Goal: Task Accomplishment & Management: Manage account settings

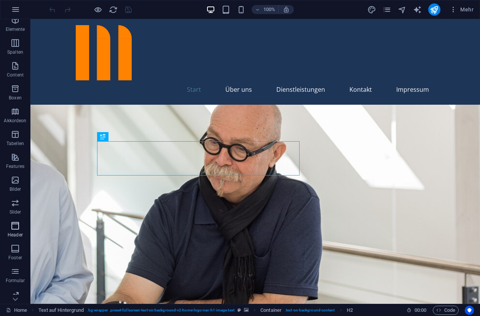
scroll to position [58, 0]
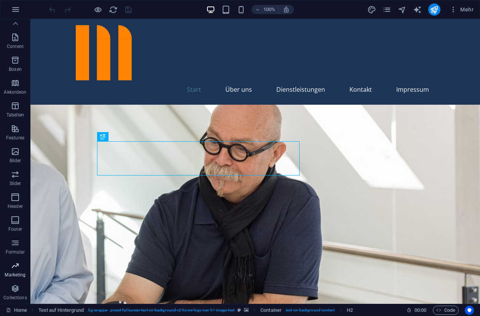
click at [14, 270] on icon "button" at bounding box center [15, 265] width 9 height 9
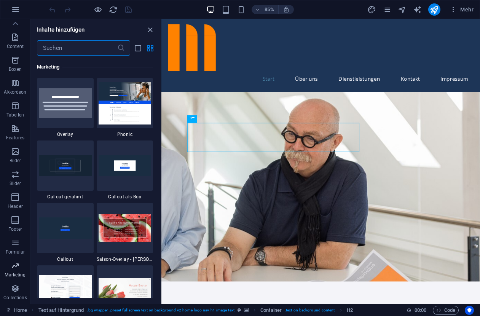
scroll to position [6202, 0]
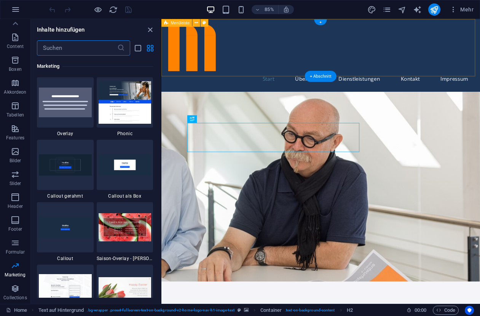
click at [305, 80] on div "Start Über uns Dienstleistungen Kontakt Impressum" at bounding box center [348, 62] width 375 height 86
select select "header"
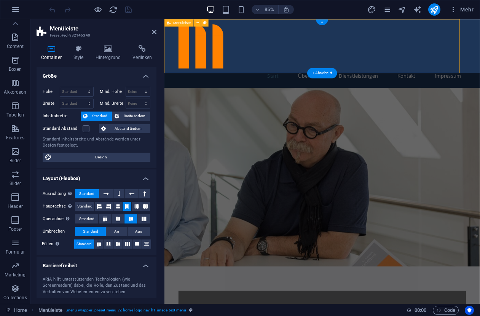
scroll to position [58, 0]
click at [18, 267] on icon "button" at bounding box center [15, 265] width 9 height 9
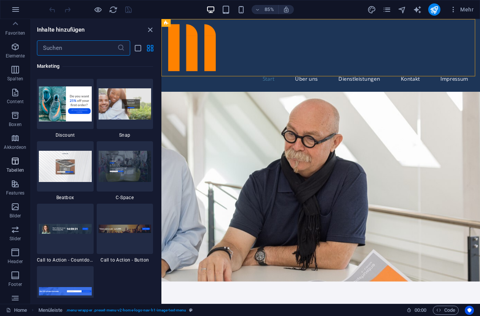
scroll to position [0, 0]
click at [16, 51] on icon "button" at bounding box center [15, 49] width 9 height 9
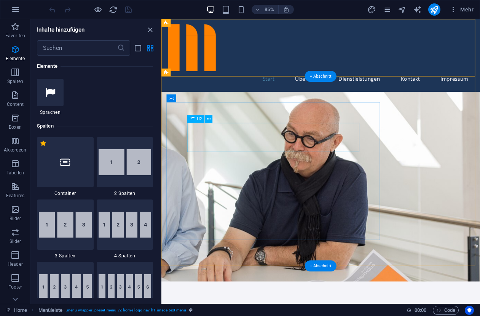
scroll to position [321, 0]
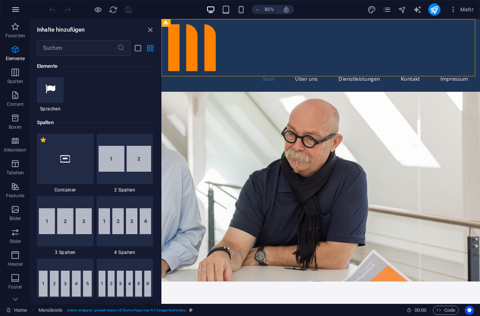
click at [15, 8] on icon "button" at bounding box center [15, 9] width 9 height 9
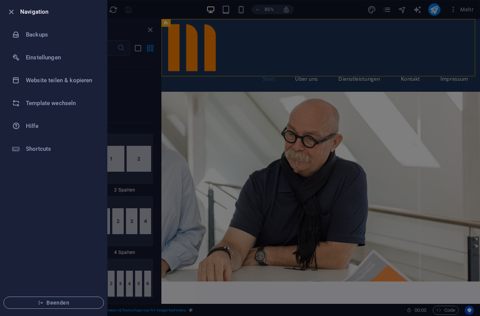
click at [243, 62] on div at bounding box center [240, 158] width 480 height 316
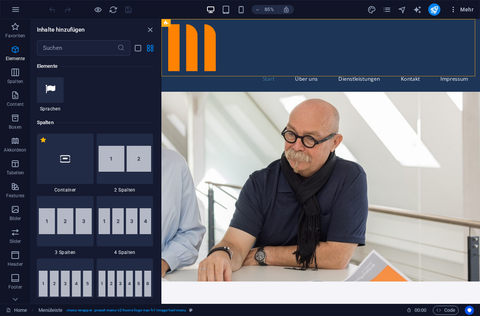
click at [470, 8] on span "Mehr" at bounding box center [462, 10] width 24 height 8
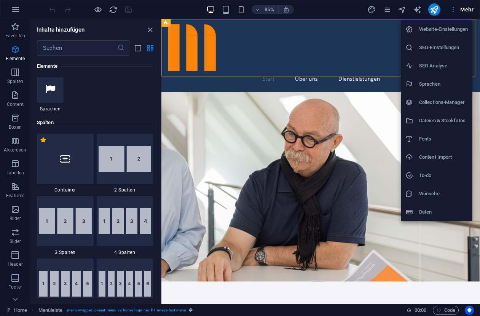
click at [432, 49] on h6 "SEO-Einstellungen" at bounding box center [443, 47] width 49 height 9
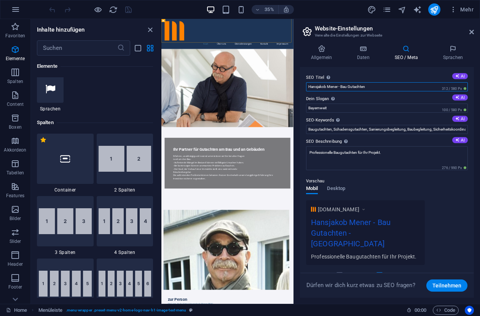
click at [380, 86] on input "Hansjakob Mener - Bau Gutachten" at bounding box center [387, 86] width 162 height 9
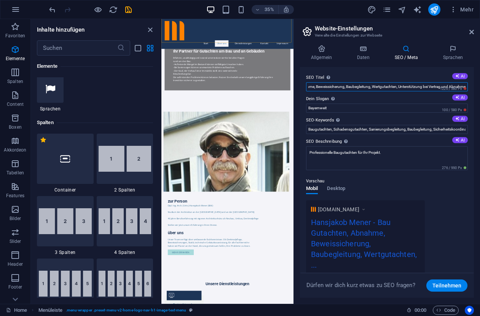
scroll to position [0, 77]
type input "Hansjakob Mener - Bau Gutachten, Abnahme, Beweissicherung, Baubegleitung, Wertg…"
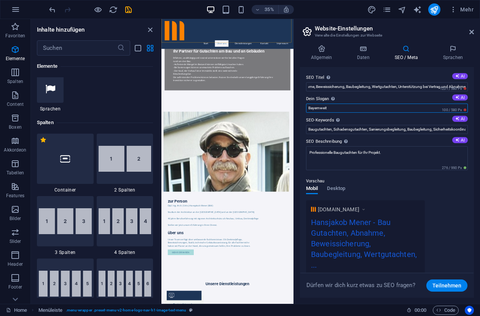
drag, startPoint x: 333, startPoint y: 108, endPoint x: 308, endPoint y: 109, distance: 24.8
click at [308, 109] on input "Bayernweit" at bounding box center [387, 108] width 162 height 9
type input "Sie haben Probleme am Bau - wir helfen Ihnen"
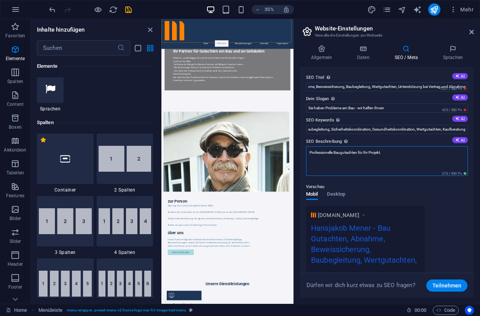
click at [361, 154] on textarea "Professionelle Baugutachten für Ihr Projekt." at bounding box center [387, 161] width 162 height 30
drag, startPoint x: 409, startPoint y: 159, endPoint x: 386, endPoint y: 159, distance: 23.2
click at [386, 159] on textarea "Professionelle Baugutachten, Bestandsgutachten, Beweissicherung, Baubegleitung,…" at bounding box center [387, 161] width 162 height 30
click at [311, 153] on textarea "Professionelle Baugutachten, Bestandsgutachten, Beweissicherung, Baubegleitung,…" at bounding box center [387, 161] width 162 height 30
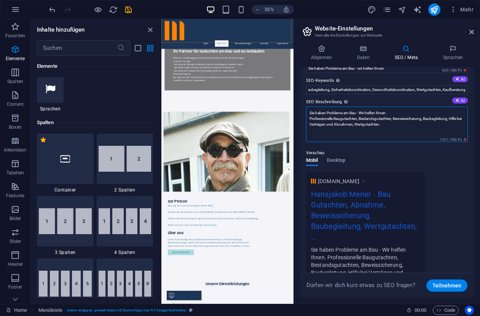
scroll to position [0, 0]
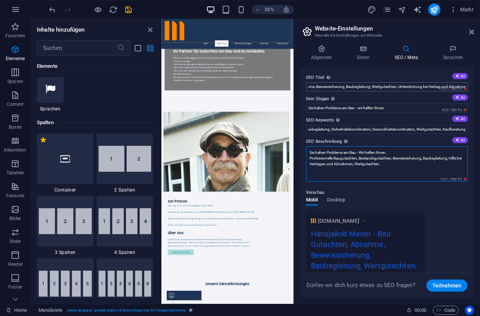
type textarea "Sie haben Probleme am Bau - Wir helfen Ihnen. Professionelle Baugutachten, Best…"
click at [312, 87] on input "Hansjakob Mener - Bau Gutachten, Abnahme, Beweissicherung, Baubegleitung, Wertg…" at bounding box center [387, 86] width 162 height 9
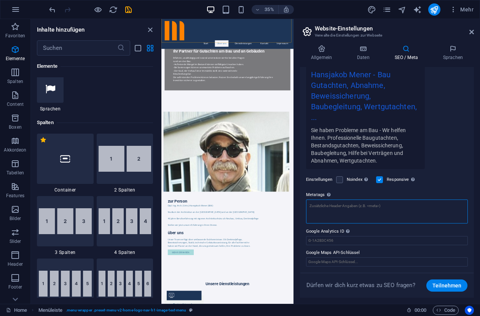
scroll to position [142, 0]
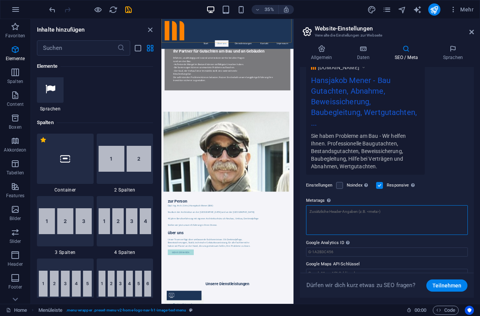
click at [322, 205] on textarea "Metatags Hier kannst du individuellen HTML-Code innerhalb des Tags einfügen. Be…" at bounding box center [387, 220] width 162 height 30
paste textarea "Hansjakob Mener - Bau Gutachten, Abnahme, Beweissicherung, Baubegleitung, Wertg…"
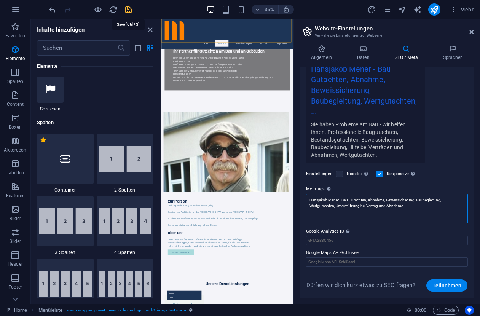
type textarea "Hansjakob Mener - Bau Gutachten, Abnahme, Beweissicherung, Baubegleitung, Wertg…"
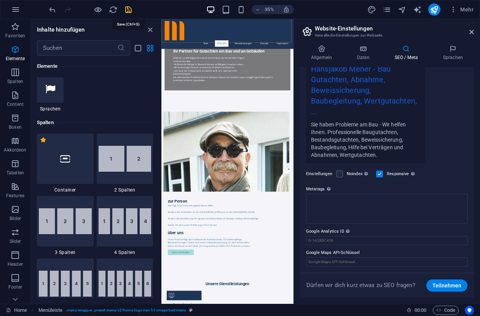
scroll to position [148, 0]
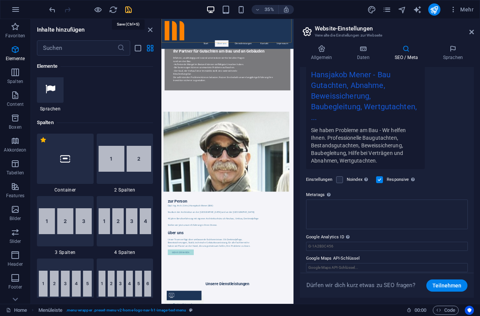
click at [128, 10] on body "Dipl- Ing. Arch. (Univ) Hansjakob Mener Home Favoriten Elemente Spalten Content…" at bounding box center [240, 158] width 480 height 316
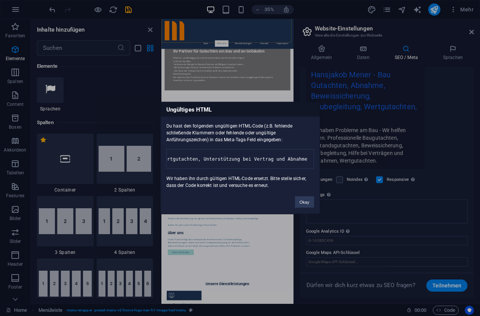
scroll to position [0, 279]
click at [308, 208] on button "Okay" at bounding box center [304, 201] width 19 height 11
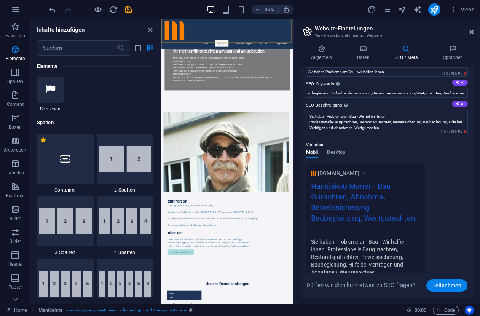
scroll to position [0, 0]
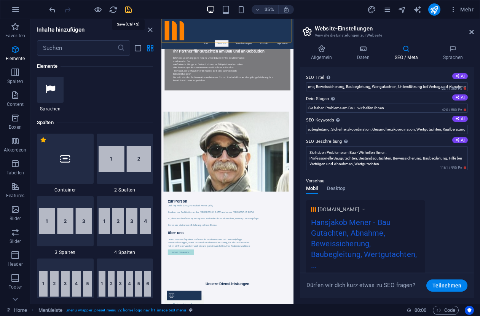
click at [129, 8] on icon "save" at bounding box center [128, 9] width 9 height 9
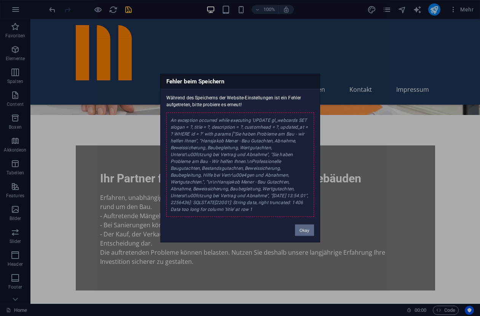
click at [304, 231] on button "Okay" at bounding box center [304, 230] width 19 height 11
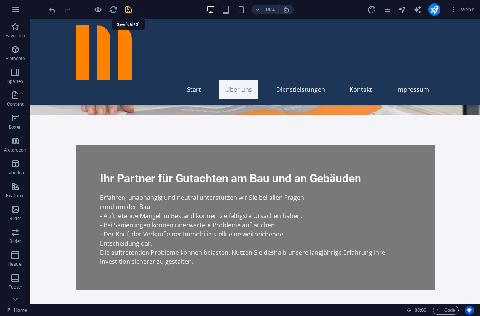
click at [129, 10] on icon "save" at bounding box center [128, 9] width 9 height 9
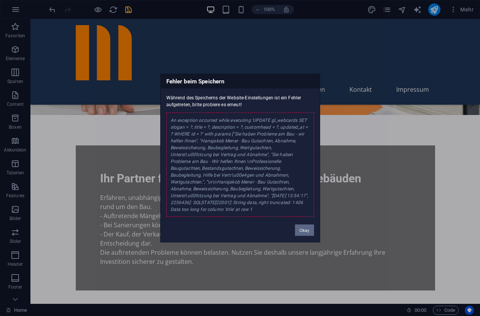
click at [304, 231] on button "Okay" at bounding box center [304, 230] width 19 height 11
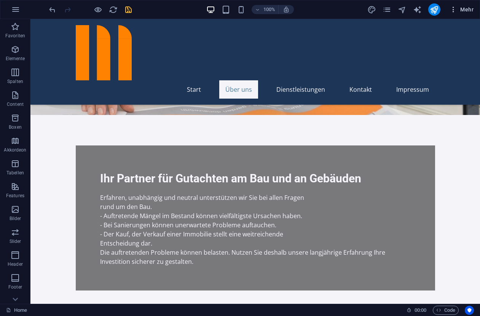
click at [468, 10] on span "Mehr" at bounding box center [462, 10] width 24 height 8
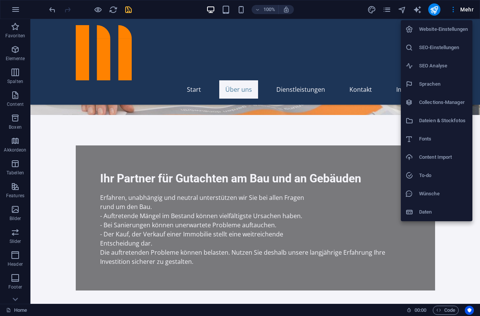
click at [428, 66] on h6 "SEO Analyse" at bounding box center [443, 65] width 49 height 9
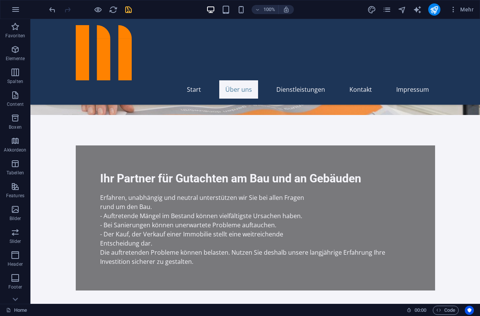
select select "[DOMAIN_NAME]"
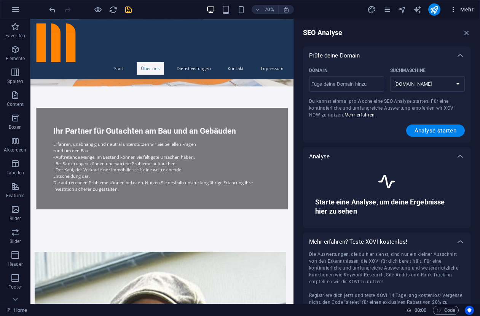
click at [463, 7] on span "Mehr" at bounding box center [462, 10] width 24 height 8
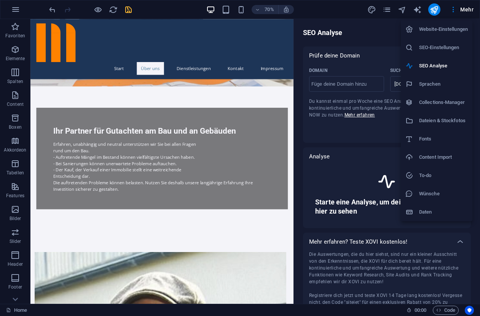
click at [430, 47] on h6 "SEO-Einstellungen" at bounding box center [443, 47] width 49 height 9
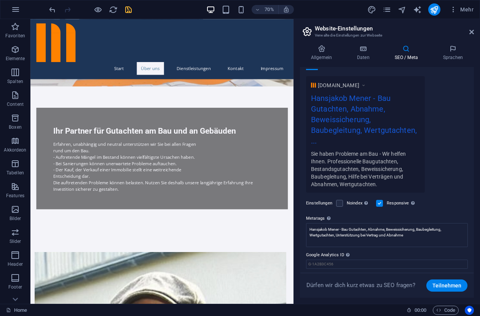
scroll to position [148, 0]
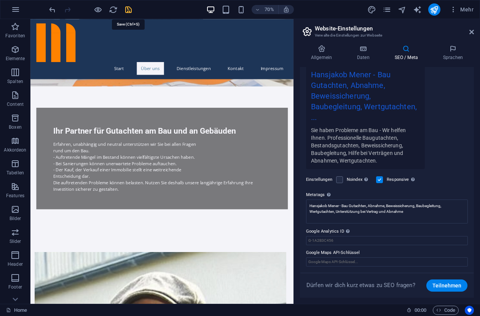
click at [128, 10] on icon "save" at bounding box center [128, 9] width 9 height 9
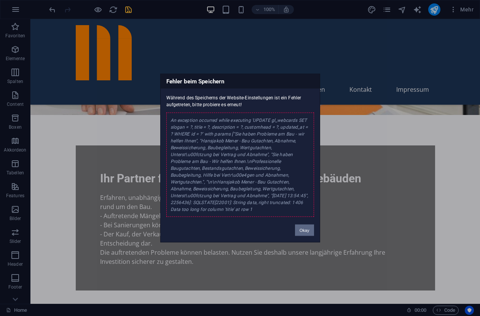
click at [307, 230] on button "Okay" at bounding box center [304, 230] width 19 height 11
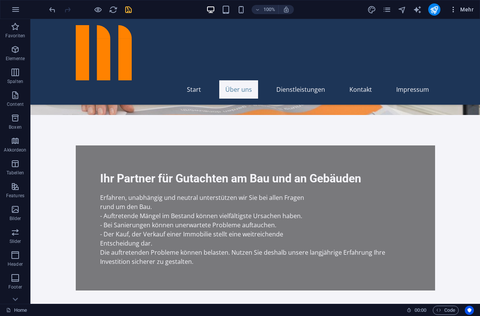
click at [461, 10] on span "Mehr" at bounding box center [462, 10] width 24 height 8
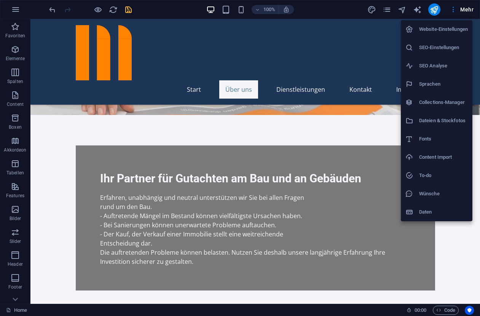
click at [433, 51] on h6 "SEO-Einstellungen" at bounding box center [443, 47] width 49 height 9
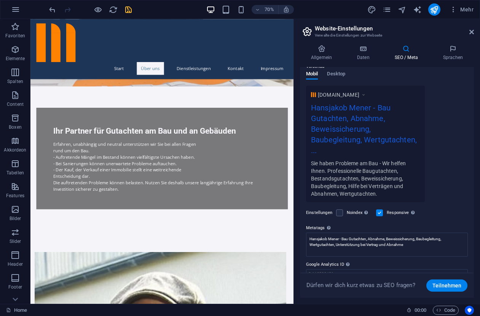
scroll to position [124, 0]
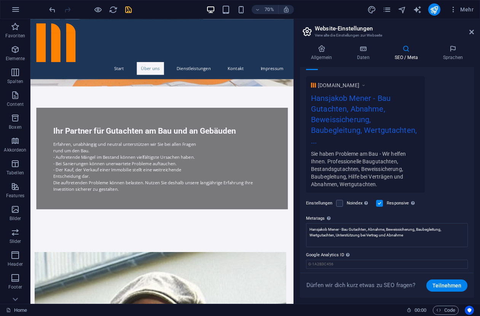
click at [334, 168] on div "Sie haben Probleme am Bau - Wir helfen Ihnen. Professionelle Baugutachten, Best…" at bounding box center [365, 169] width 109 height 38
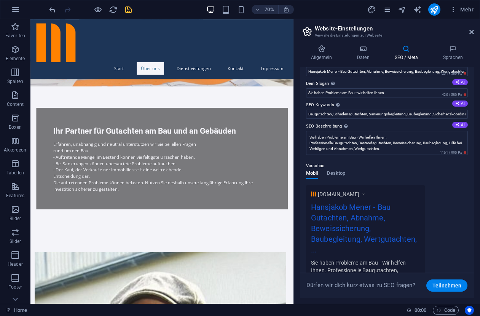
scroll to position [0, 0]
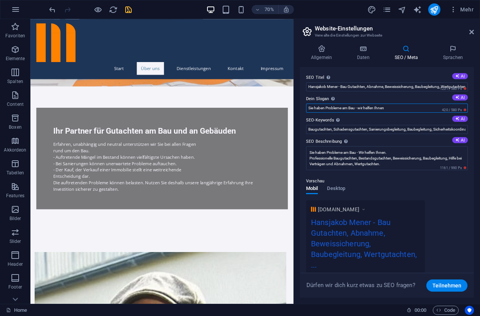
click at [359, 109] on input "Sie haben Probleme am Bau - wir helfen Ihnen" at bounding box center [387, 108] width 162 height 9
type input "Sie haben Probleme am Bau, wir helfen Ihnen"
click at [128, 9] on body "Dipl- Ing. Arch. (Univ) Hansjakob Mener Home Favoriten Elemente Spalten Content…" at bounding box center [240, 158] width 480 height 316
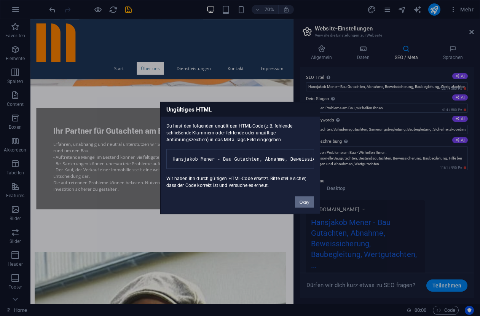
click at [305, 207] on button "Okay" at bounding box center [304, 201] width 19 height 11
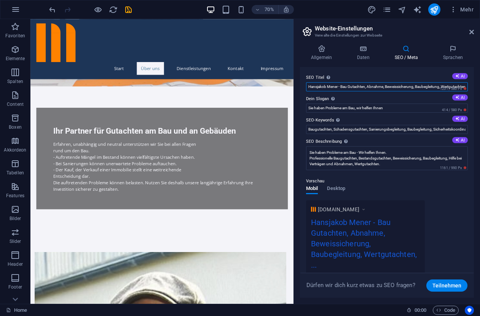
click at [342, 87] on input "Hansjakob Mener - Bau Gutachten, Abnahme, Beweissicherung, Baubegleitung, Wertg…" at bounding box center [387, 86] width 162 height 9
type input "Hansjakob Mener, Bau Gutachten, Abnahme, Beweissicherung, Baubegleitung, Wertgu…"
click at [128, 8] on icon "save" at bounding box center [128, 9] width 9 height 9
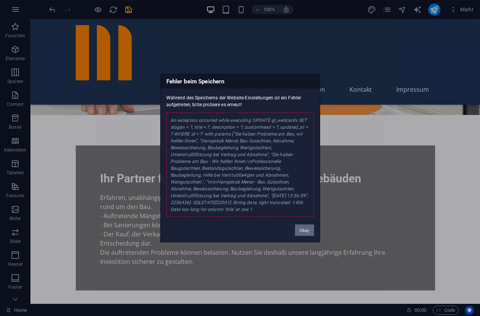
click at [308, 230] on button "Okay" at bounding box center [304, 230] width 19 height 11
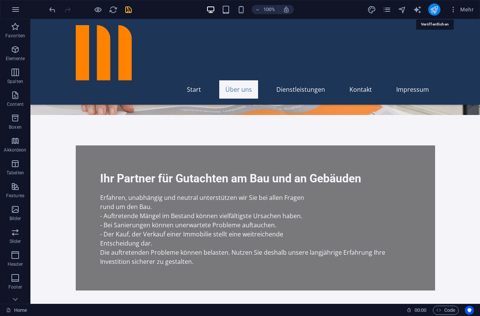
click at [434, 9] on icon "publish" at bounding box center [434, 9] width 9 height 9
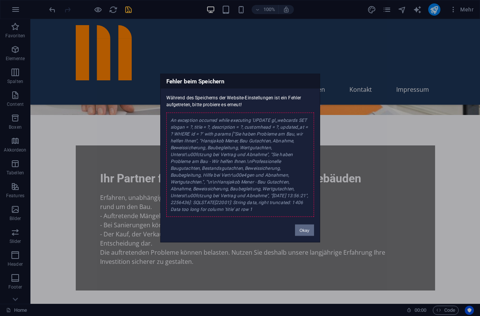
click at [303, 230] on button "Okay" at bounding box center [304, 230] width 19 height 11
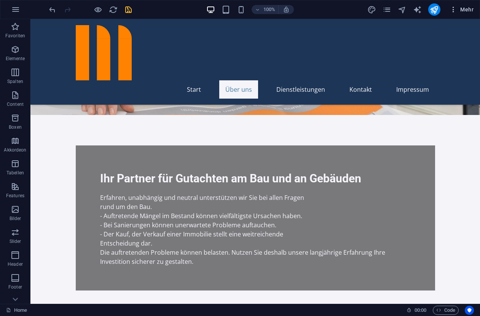
click at [467, 8] on span "Mehr" at bounding box center [462, 10] width 24 height 8
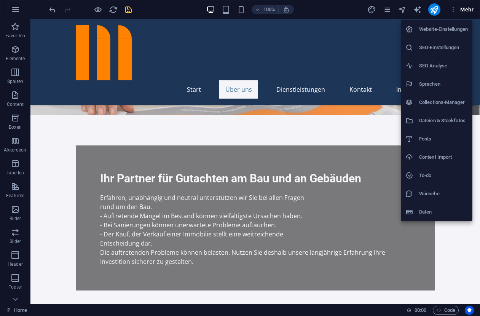
click at [433, 47] on h6 "SEO-Einstellungen" at bounding box center [443, 47] width 49 height 9
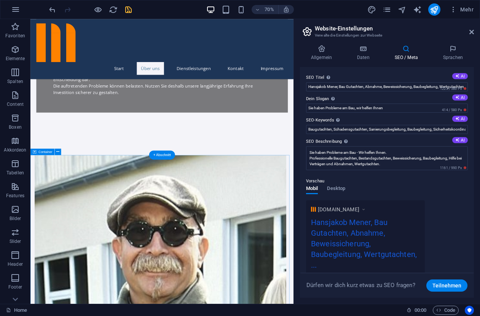
scroll to position [401, 0]
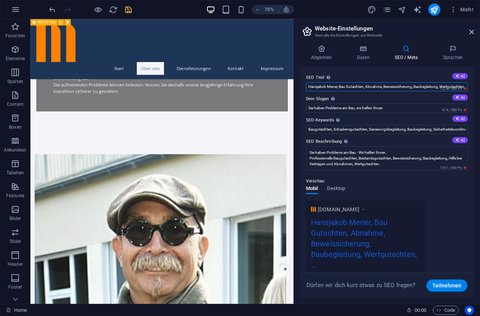
click at [313, 87] on input "Hansjakob Mener, Bau Gutachten, Abnahme, Beweissicherung, Baubegleitung, Wertgu…" at bounding box center [387, 86] width 162 height 9
click at [308, 87] on input "Hansjakob Mener, Bau Gutachten, Abnahme, Beweissicherung, Baubegleitung, Wertgu…" at bounding box center [387, 86] width 162 height 9
drag, startPoint x: 416, startPoint y: 88, endPoint x: 465, endPoint y: 87, distance: 48.7
click at [465, 87] on input "Hansjakob Mener, Bau Gutachten, Abnahme, Beweissicherung, Baubegleitung, Wertgu…" at bounding box center [387, 86] width 162 height 9
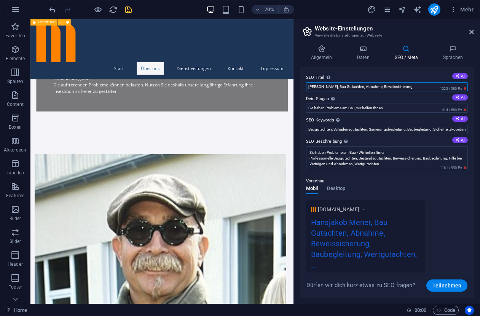
scroll to position [0, 0]
type input "[PERSON_NAME], Bau Gutachten, Abnahme, Beweissicherung,"
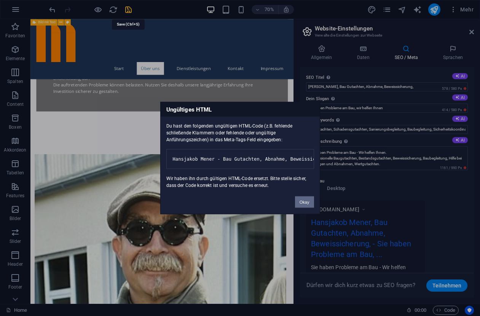
click at [128, 10] on body "Dipl- Ing. Arch. (Univ) Hansjakob Mener Home Favoriten Elemente Spalten Content…" at bounding box center [240, 158] width 480 height 316
click at [304, 207] on button "Okay" at bounding box center [304, 201] width 19 height 11
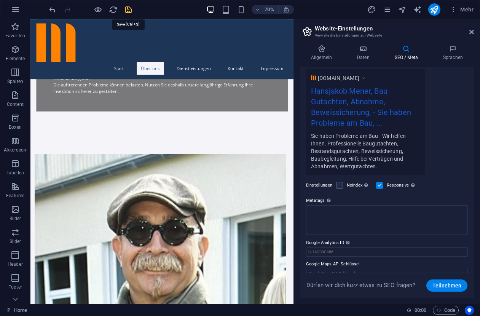
click at [128, 10] on icon "save" at bounding box center [128, 9] width 9 height 9
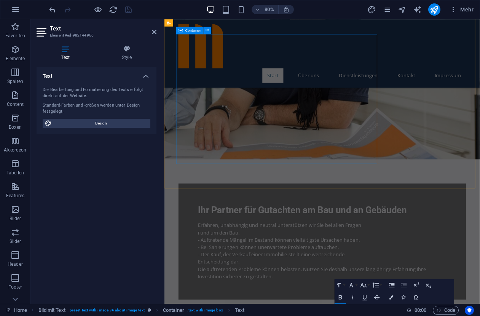
scroll to position [0, 0]
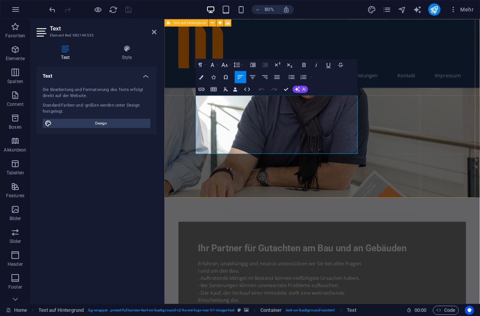
scroll to position [70, 0]
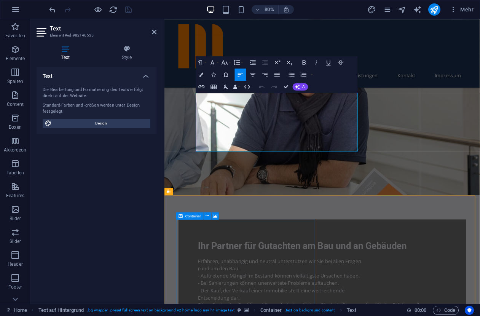
click at [194, 218] on div "Container" at bounding box center [189, 215] width 27 height 7
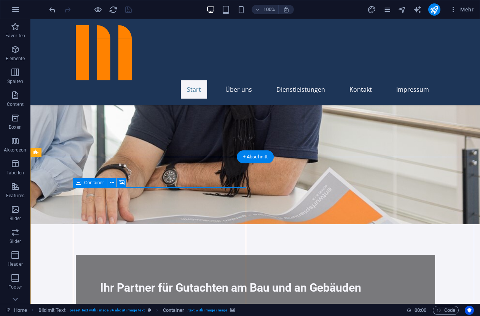
scroll to position [153, 0]
click at [112, 183] on icon at bounding box center [112, 183] width 4 height 8
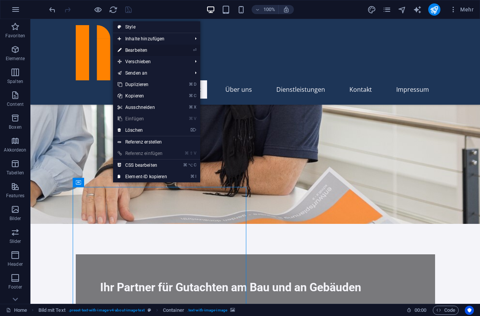
click at [137, 50] on link "⏎ Bearbeiten" at bounding box center [142, 50] width 59 height 11
select select "px"
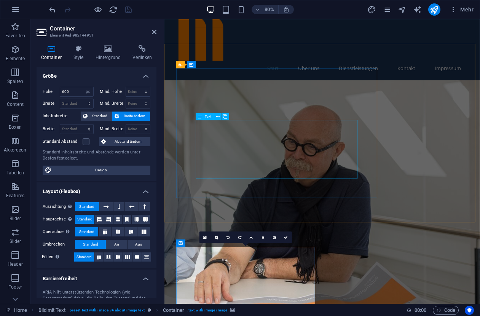
scroll to position [0, 0]
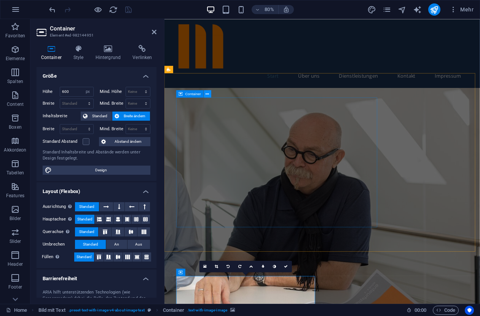
click at [208, 94] on icon at bounding box center [207, 94] width 3 height 6
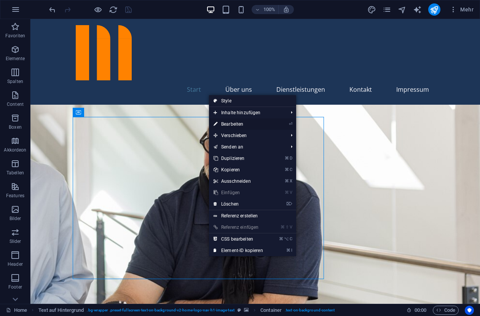
click at [235, 125] on link "⏎ Bearbeiten" at bounding box center [238, 123] width 59 height 11
select select "px"
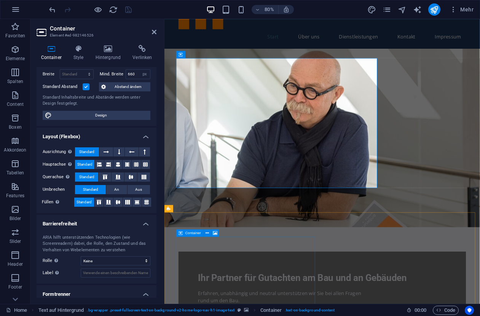
scroll to position [53, 0]
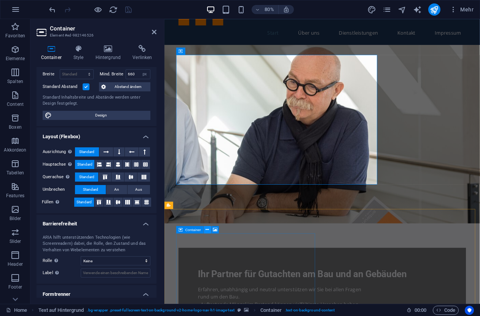
click at [208, 230] on icon at bounding box center [207, 229] width 3 height 6
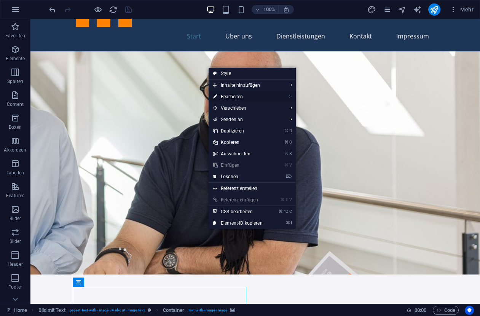
click at [234, 96] on link "⏎ Bearbeiten" at bounding box center [238, 96] width 59 height 11
select select "px"
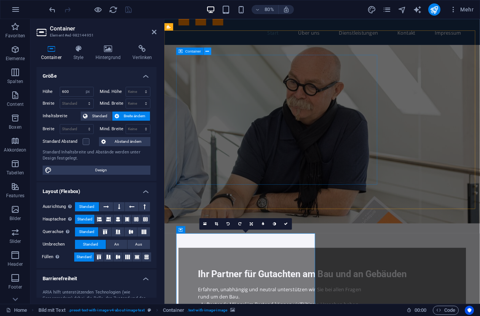
click at [208, 51] on icon at bounding box center [207, 51] width 3 height 6
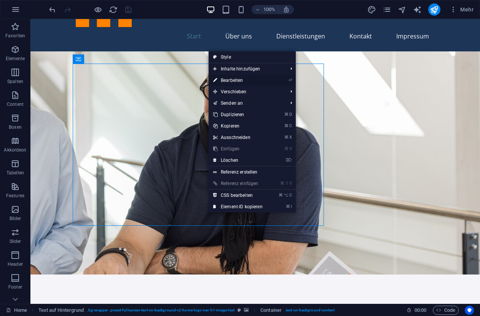
click at [228, 80] on link "⏎ Bearbeiten" at bounding box center [238, 80] width 59 height 11
select select "px"
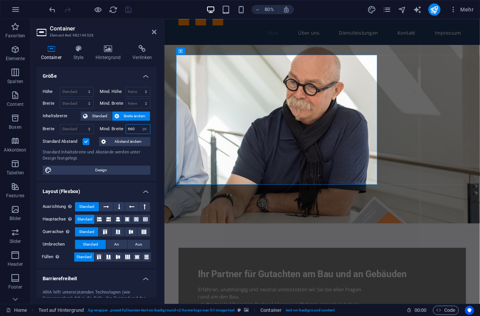
click at [133, 128] on input "660" at bounding box center [138, 129] width 24 height 9
drag, startPoint x: 133, startPoint y: 129, endPoint x: 123, endPoint y: 129, distance: 10.3
click at [126, 129] on input "660" at bounding box center [138, 129] width 24 height 9
click at [131, 157] on div "Standard Inhaltsbreite und Abstände werden unter Design festgelegt." at bounding box center [97, 155] width 108 height 13
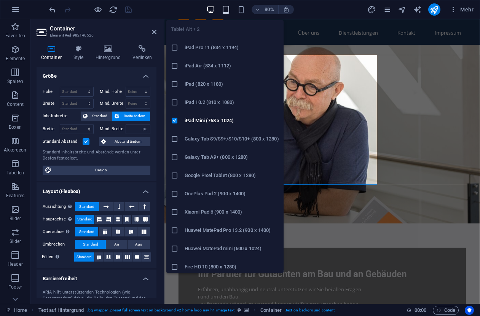
click at [228, 10] on icon "button" at bounding box center [226, 9] width 9 height 9
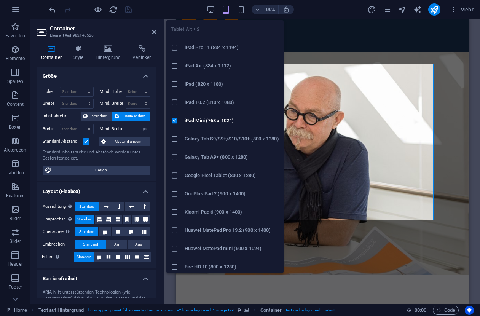
type input "660"
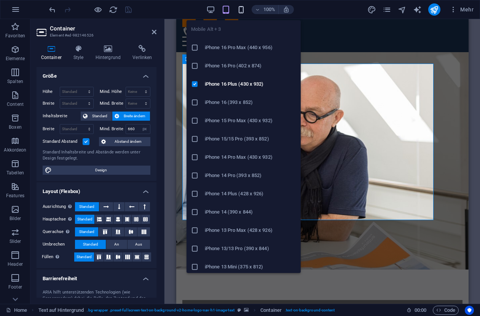
click at [243, 9] on icon "button" at bounding box center [241, 9] width 9 height 9
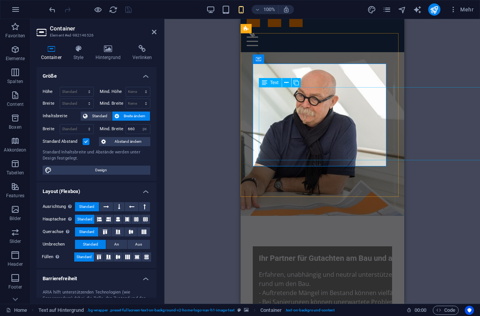
click at [357, 270] on div "Erfahren, unabhängig und neutral unterstützen wir Sie bei allen Fragen rund um …" at bounding box center [378, 306] width 239 height 73
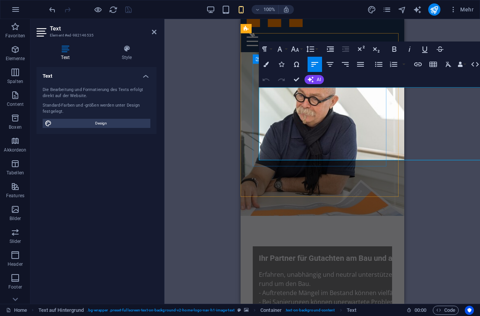
click at [358, 270] on p "Erfahren, unabhängig und neutral unterstützen wir Sie bei allen Fragen" at bounding box center [378, 274] width 239 height 9
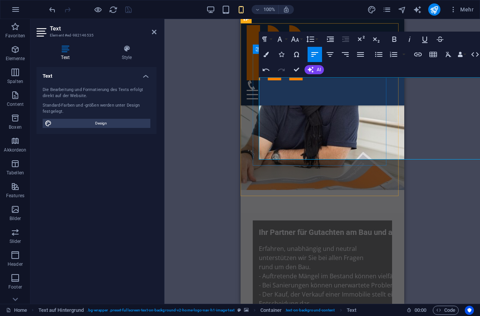
scroll to position [71, 0]
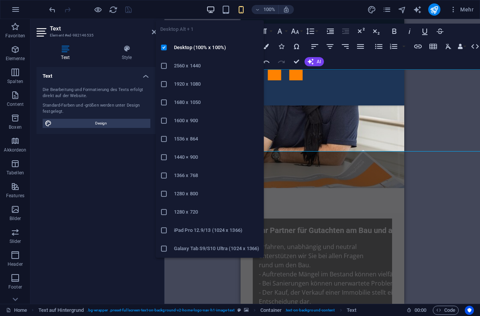
click at [209, 8] on icon "button" at bounding box center [210, 9] width 9 height 9
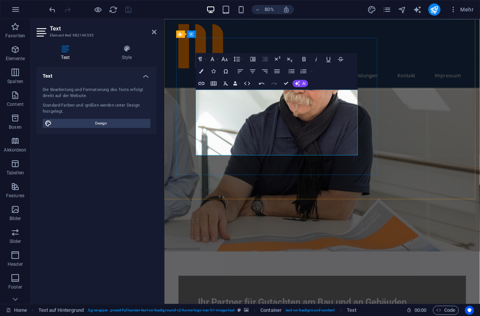
scroll to position [74, 0]
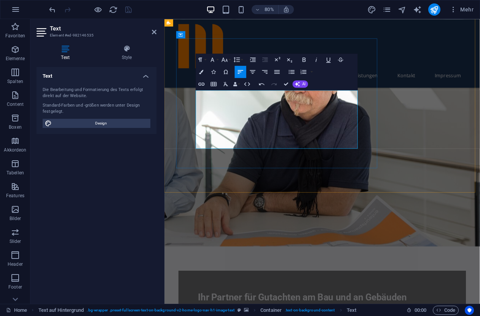
drag, startPoint x: 205, startPoint y: 113, endPoint x: 399, endPoint y: 177, distance: 203.5
copy div "Erfahren, unabhängig und neutral unterstützen wir Sie bei allen Fragen rund um …"
click at [301, 84] on button "AI" at bounding box center [300, 83] width 16 height 7
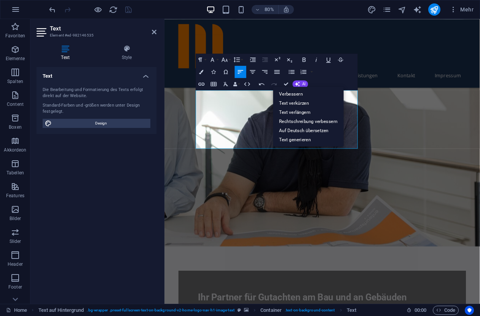
click at [327, 80] on div "Paragraph Format Normal Heading 1 Heading 2 Heading 3 Heading 4 Heading 5 Headi…" at bounding box center [277, 71] width 162 height 37
click at [291, 94] on link "Verbessern" at bounding box center [308, 93] width 70 height 9
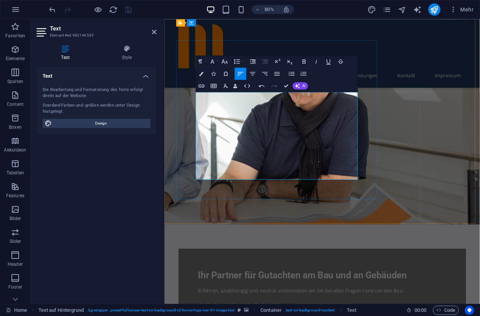
scroll to position [69, 0]
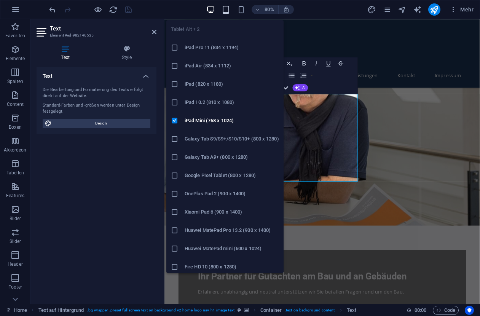
click at [227, 10] on icon "button" at bounding box center [226, 9] width 9 height 9
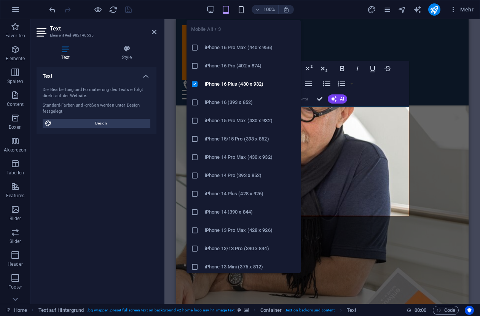
click at [240, 8] on icon "button" at bounding box center [241, 9] width 9 height 9
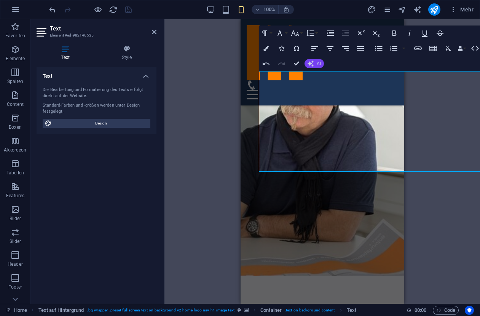
click at [319, 64] on span "AI" at bounding box center [319, 63] width 4 height 5
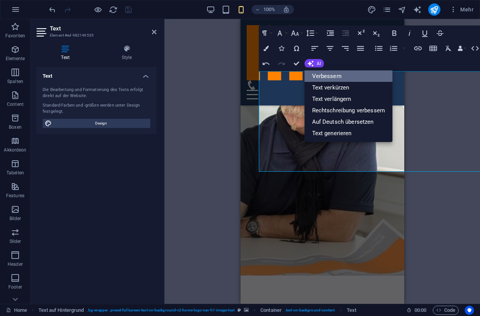
click at [330, 78] on link "Verbessern" at bounding box center [349, 75] width 88 height 11
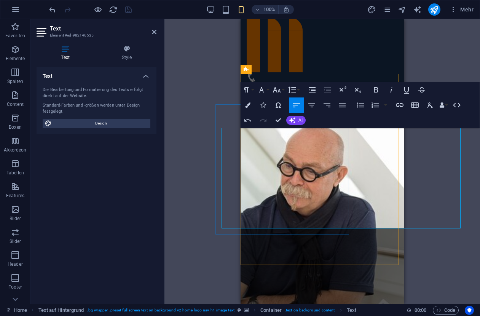
scroll to position [0, 0]
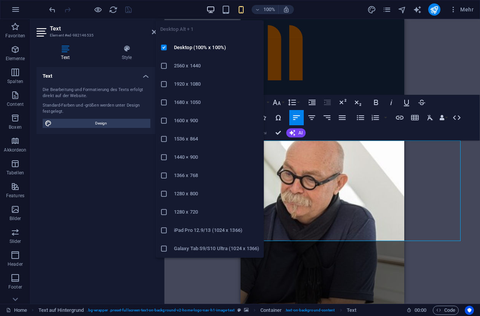
click at [208, 6] on icon "button" at bounding box center [210, 9] width 9 height 9
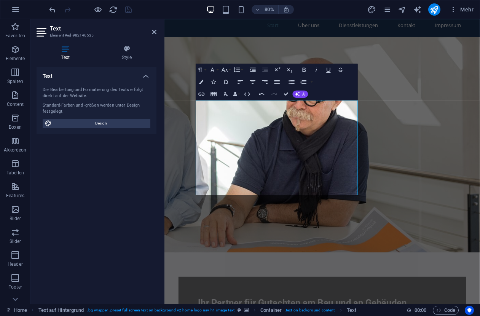
scroll to position [66, 0]
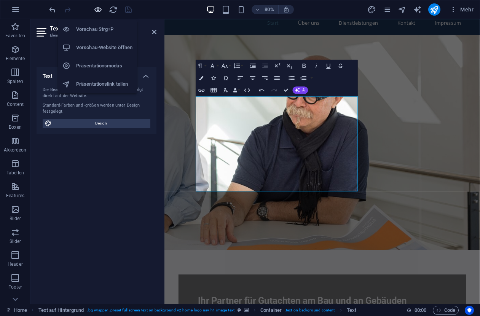
click at [98, 9] on icon "button" at bounding box center [98, 9] width 9 height 9
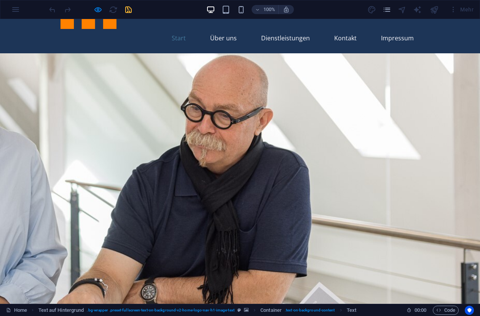
scroll to position [0, 0]
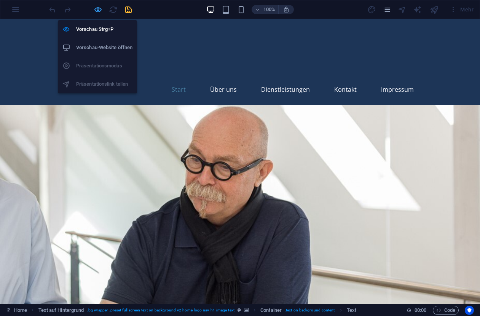
click at [98, 10] on icon "button" at bounding box center [98, 9] width 9 height 9
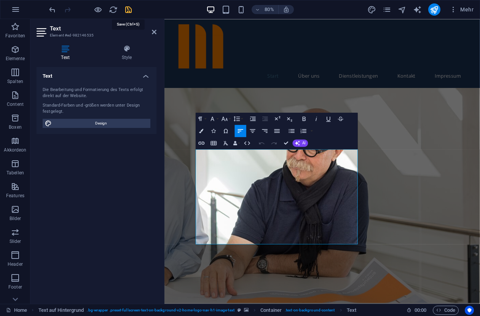
click at [128, 9] on icon "save" at bounding box center [128, 9] width 9 height 9
checkbox input "false"
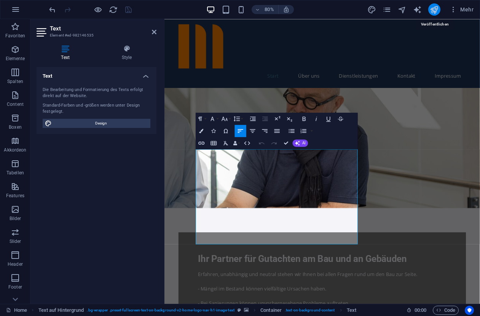
click at [433, 8] on icon "publish" at bounding box center [434, 9] width 9 height 9
